Goal: Submit feedback/report problem

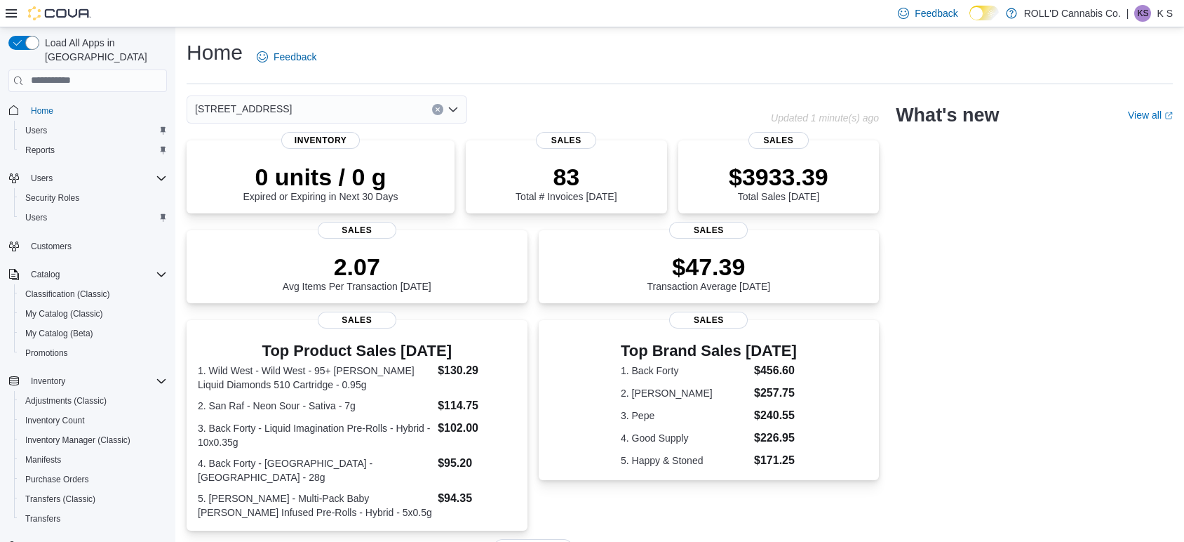
click at [710, 58] on div "Home Feedback" at bounding box center [680, 57] width 986 height 36
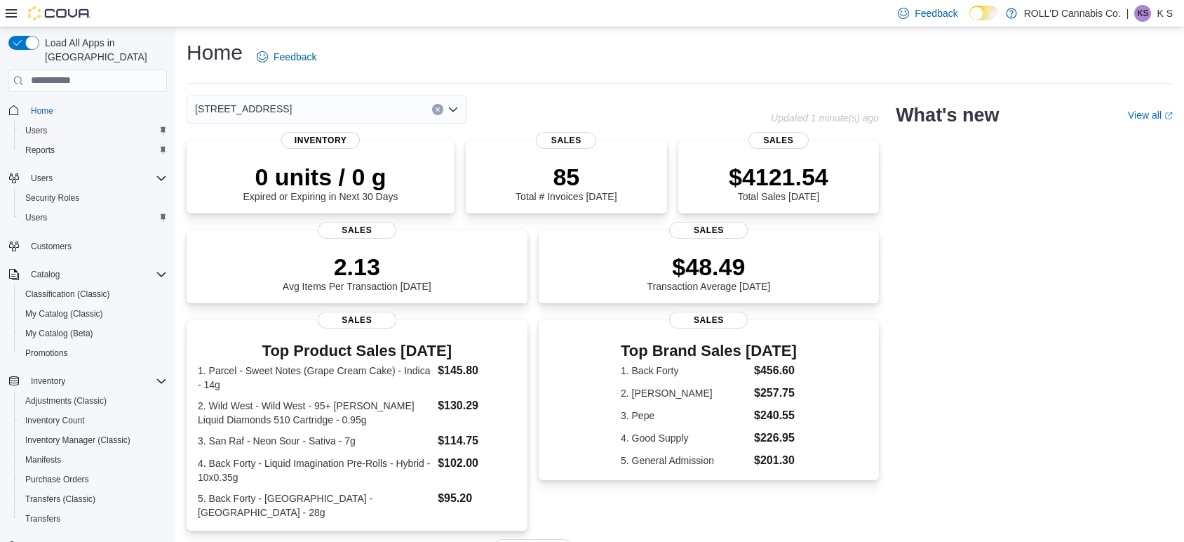
click at [606, 49] on div "Home Feedback" at bounding box center [680, 57] width 986 height 36
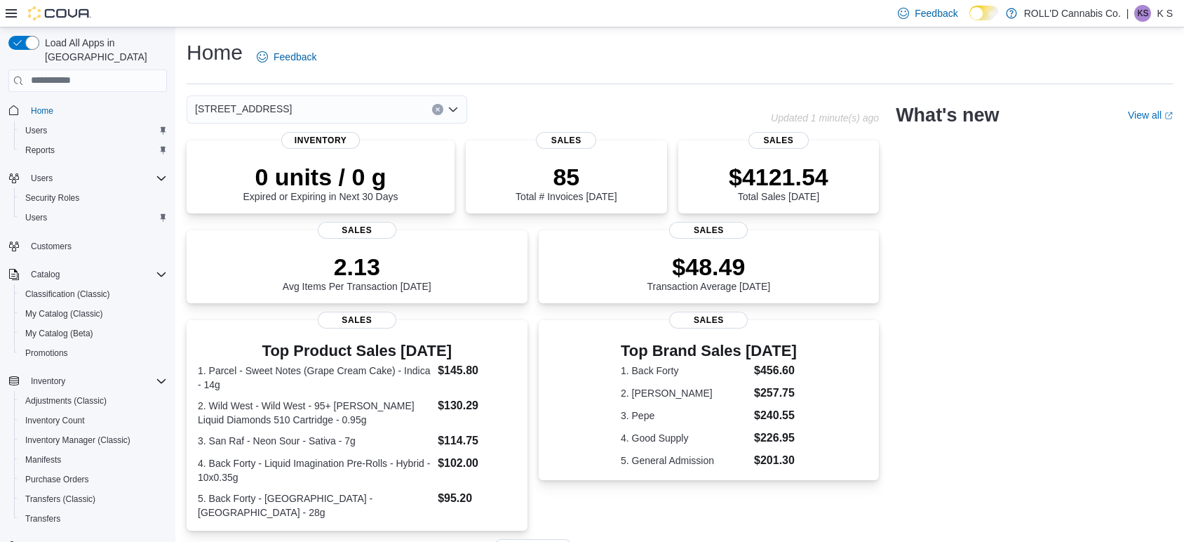
click at [614, 55] on div "Home Feedback" at bounding box center [680, 57] width 986 height 36
